Goal: Task Accomplishment & Management: Use online tool/utility

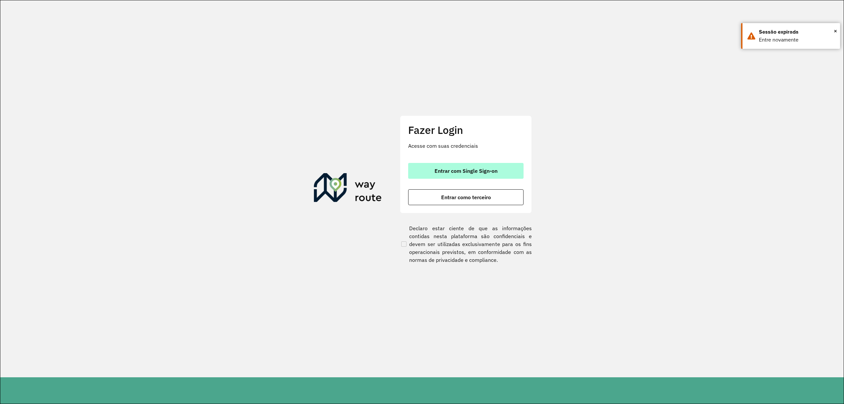
click at [479, 170] on span "Entrar com Single Sign-on" at bounding box center [466, 170] width 63 height 5
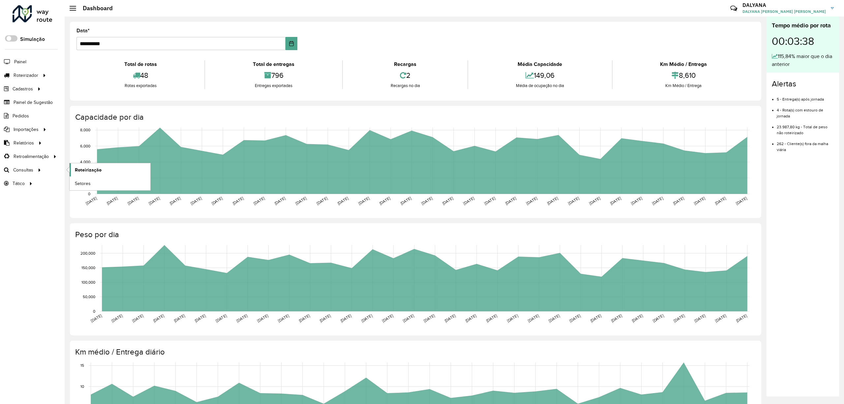
click at [83, 172] on span "Roteirização" at bounding box center [88, 169] width 27 height 7
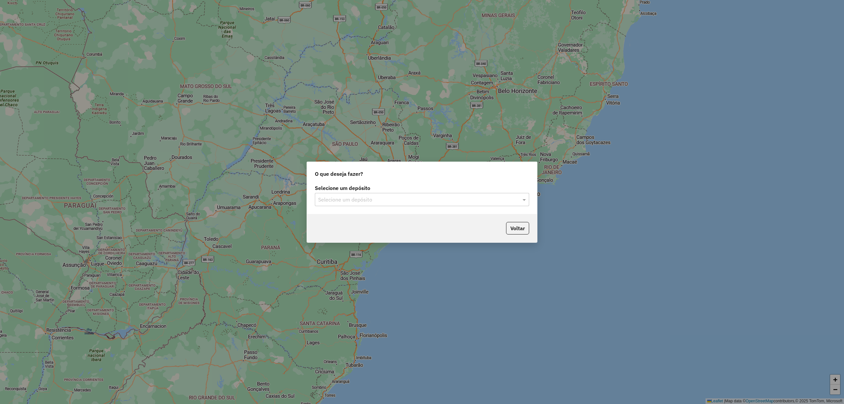
click at [383, 203] on div "Selecione um depósito" at bounding box center [422, 199] width 214 height 13
click at [364, 218] on div "CDD Natal Novo" at bounding box center [421, 218] width 213 height 11
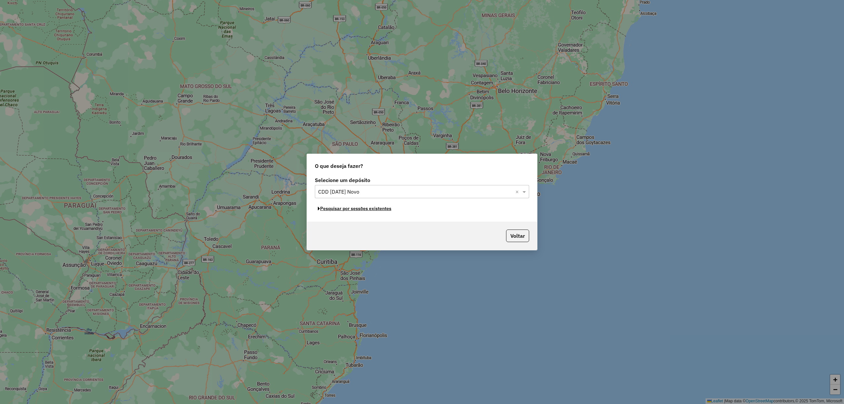
click at [342, 210] on button "Pesquisar por sessões existentes" at bounding box center [354, 208] width 79 height 10
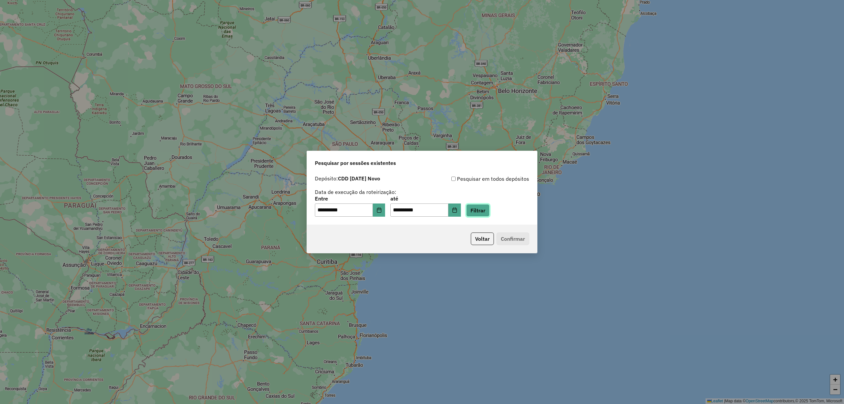
click at [488, 208] on button "Filtrar" at bounding box center [477, 210] width 23 height 13
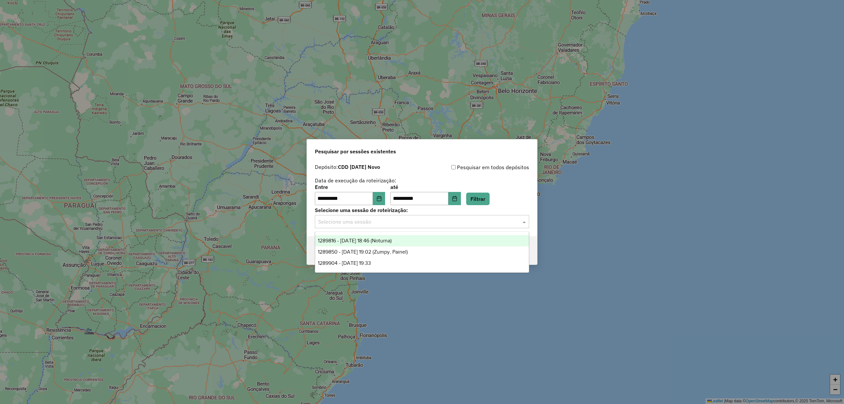
click at [395, 225] on input "text" at bounding box center [415, 222] width 195 height 8
click at [388, 243] on span "1289816 - 07/10/2025 18:46 (Noturna)" at bounding box center [355, 241] width 74 height 6
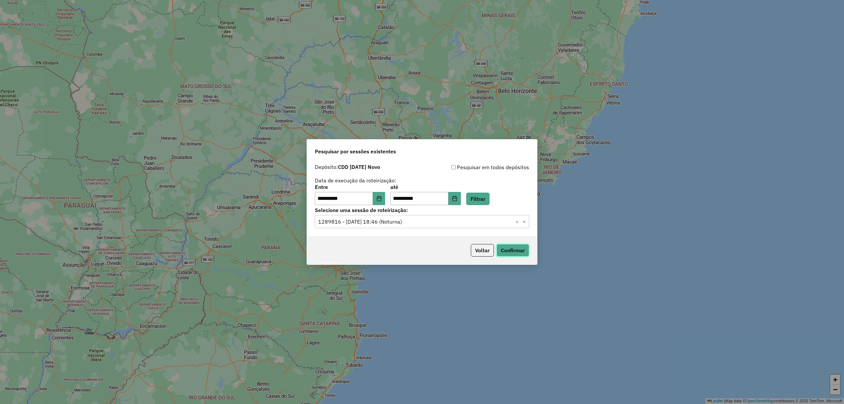
click at [501, 252] on button "Confirmar" at bounding box center [513, 250] width 33 height 13
click at [393, 222] on input "text" at bounding box center [415, 222] width 195 height 8
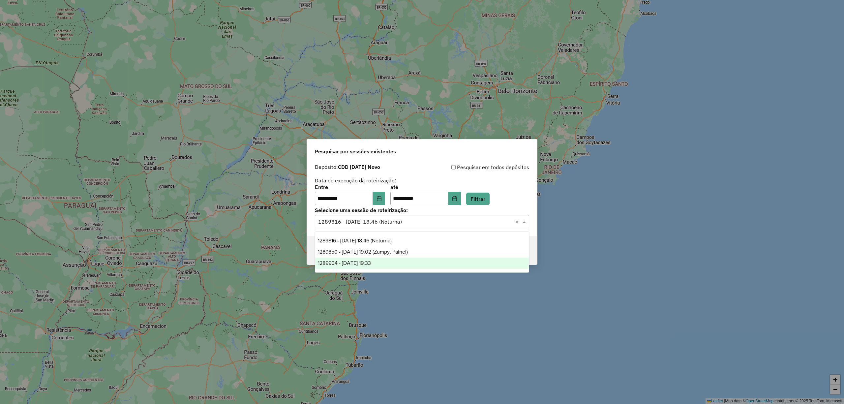
click at [371, 264] on span "1289904 - 07/10/2025 19:33" at bounding box center [344, 263] width 53 height 6
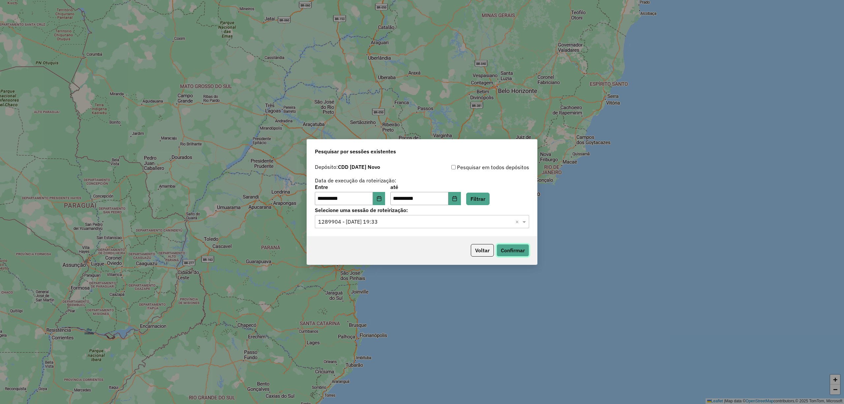
click at [502, 250] on button "Confirmar" at bounding box center [513, 250] width 33 height 13
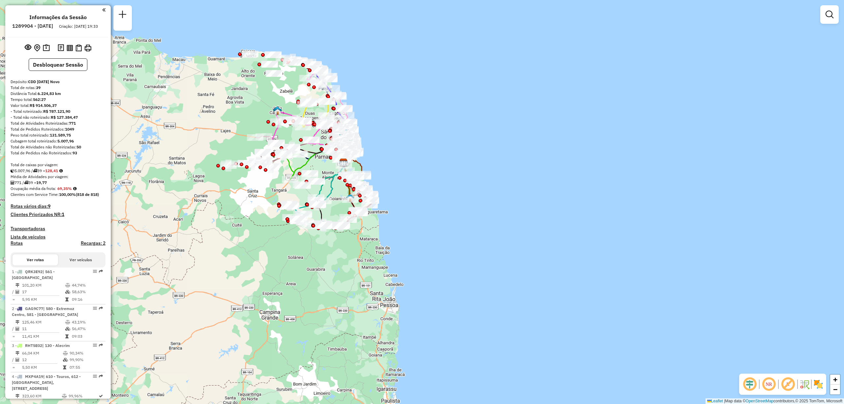
drag, startPoint x: 245, startPoint y: 53, endPoint x: 246, endPoint y: 91, distance: 38.3
click at [246, 91] on div "Janela de atendimento Grade de atendimento Capacidade Transportadoras Veículos …" at bounding box center [422, 202] width 844 height 404
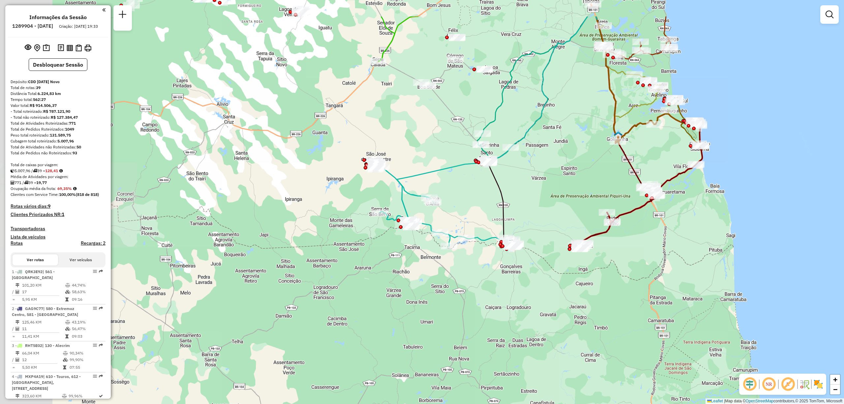
drag, startPoint x: 296, startPoint y: 207, endPoint x: 470, endPoint y: 264, distance: 183.4
click at [470, 264] on div "Janela de atendimento Grade de atendimento Capacidade Transportadoras Veículos …" at bounding box center [422, 202] width 844 height 404
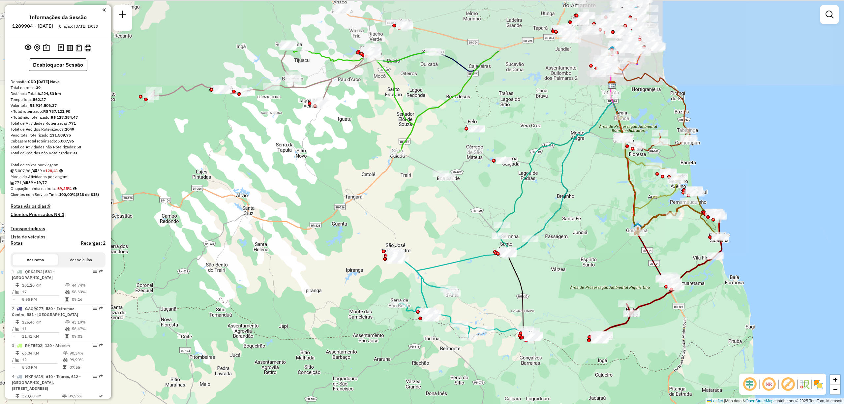
drag, startPoint x: 555, startPoint y: 114, endPoint x: 575, endPoint y: 202, distance: 90.5
click at [575, 202] on div "Janela de atendimento Grade de atendimento Capacidade Transportadoras Veículos …" at bounding box center [422, 202] width 844 height 404
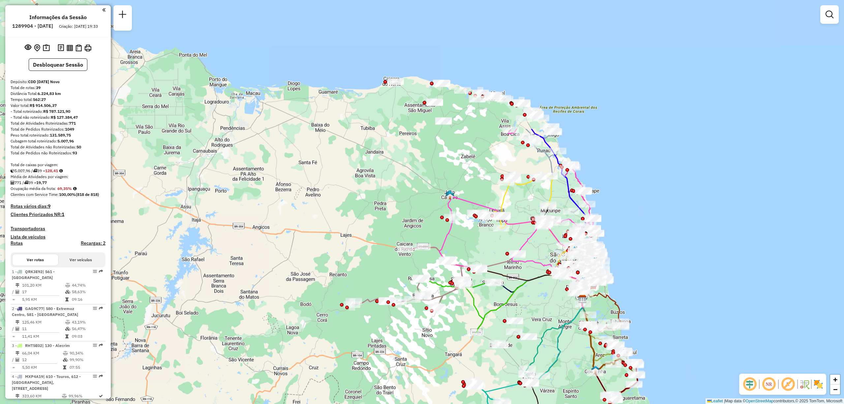
drag, startPoint x: 351, startPoint y: 105, endPoint x: 364, endPoint y: 275, distance: 169.6
click at [364, 275] on div "Janela de atendimento Grade de atendimento Capacidade Transportadoras Veículos …" at bounding box center [422, 202] width 844 height 404
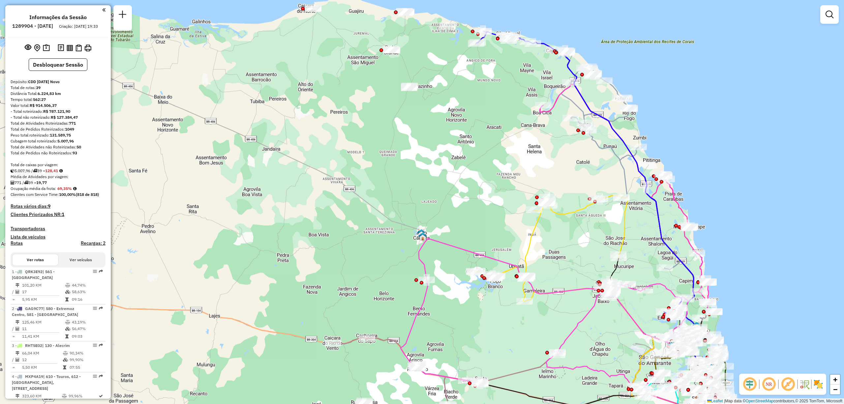
drag, startPoint x: 487, startPoint y: 212, endPoint x: 490, endPoint y: 165, distance: 46.6
click at [490, 171] on div "Janela de atendimento Grade de atendimento Capacidade Transportadoras Veículos …" at bounding box center [422, 202] width 844 height 404
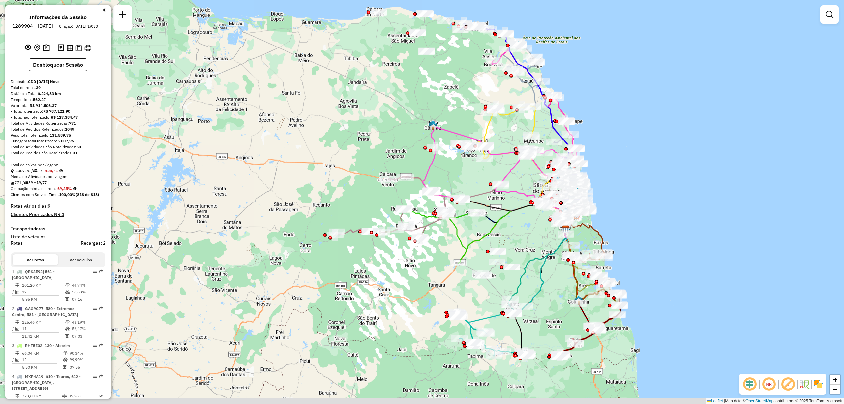
drag, startPoint x: 502, startPoint y: 253, endPoint x: 479, endPoint y: 179, distance: 76.7
click at [479, 179] on div "Janela de atendimento Grade de atendimento Capacidade Transportadoras Veículos …" at bounding box center [422, 202] width 844 height 404
